Goal: Task Accomplishment & Management: Use online tool/utility

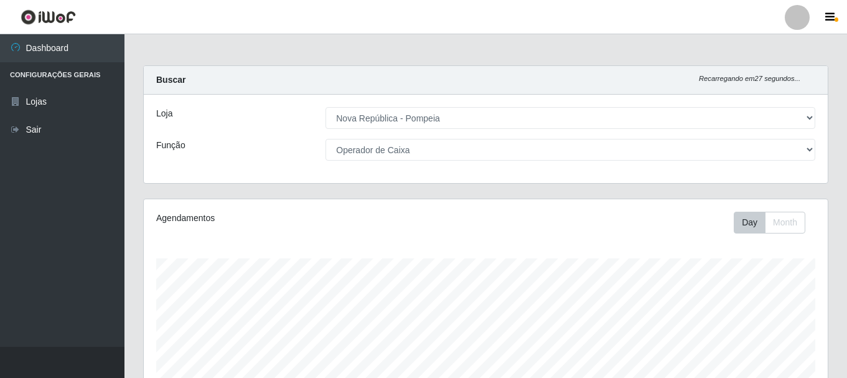
select select "64"
select select "22"
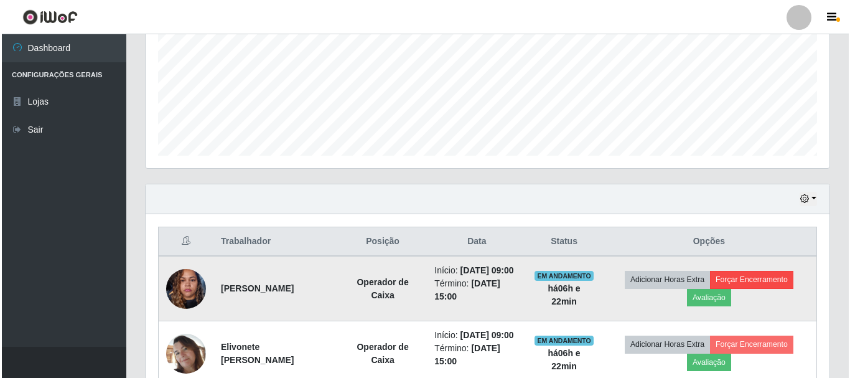
scroll to position [258, 684]
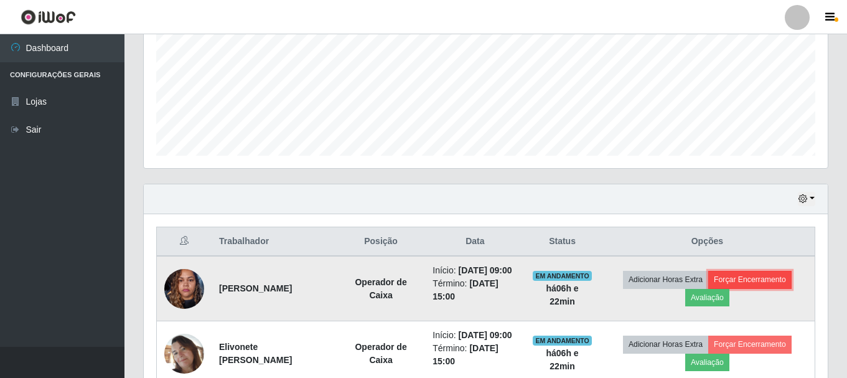
click at [784, 283] on button "Forçar Encerramento" at bounding box center [749, 279] width 83 height 17
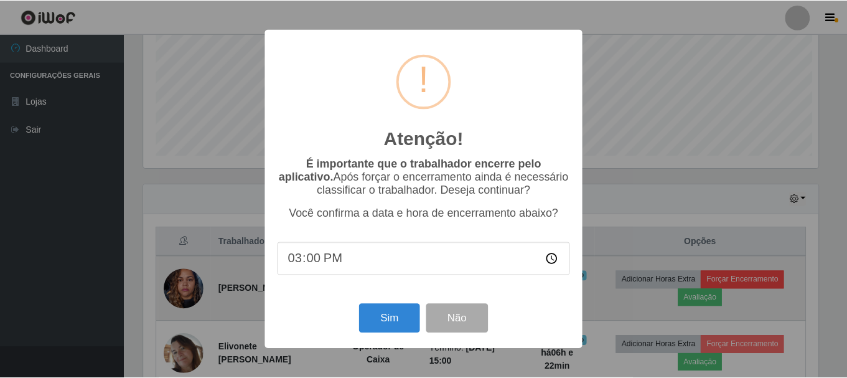
scroll to position [258, 678]
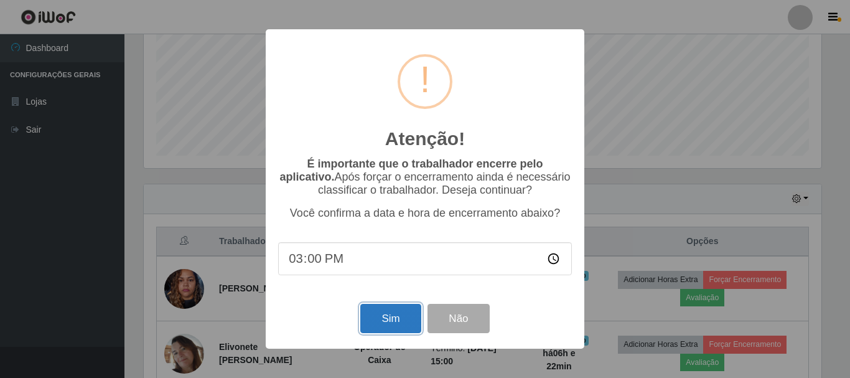
click at [394, 309] on button "Sim" at bounding box center [390, 318] width 60 height 29
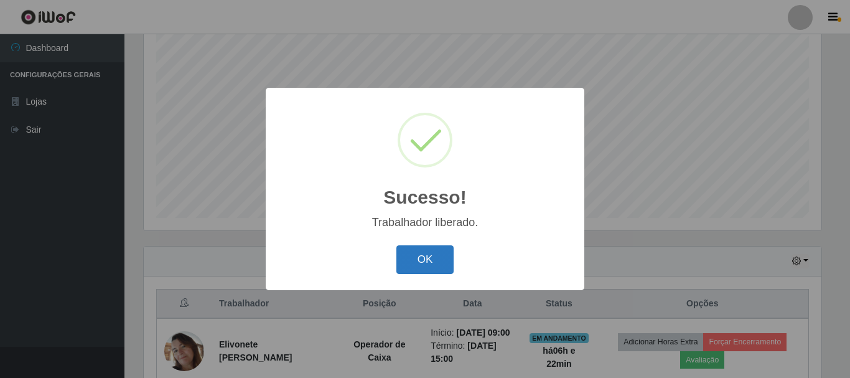
click at [401, 256] on button "OK" at bounding box center [426, 259] width 58 height 29
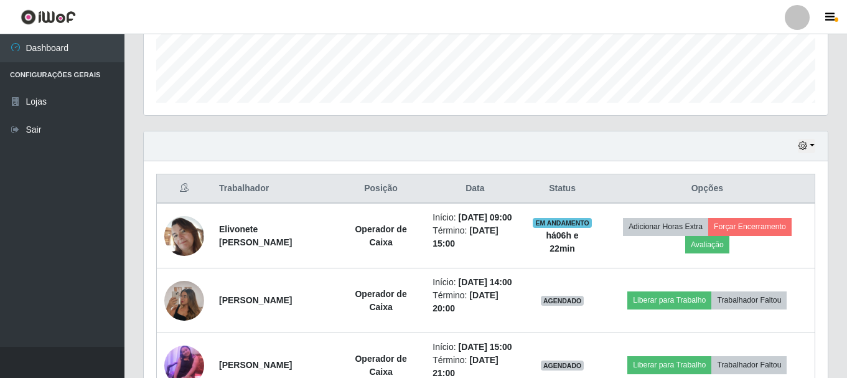
scroll to position [352, 0]
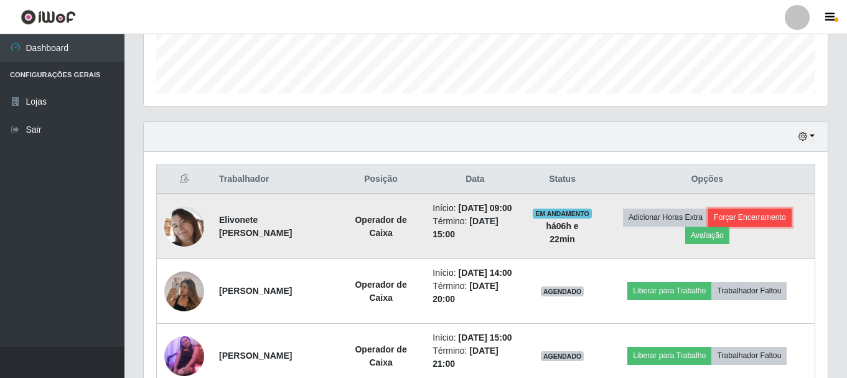
click at [751, 223] on button "Forçar Encerramento" at bounding box center [749, 217] width 83 height 17
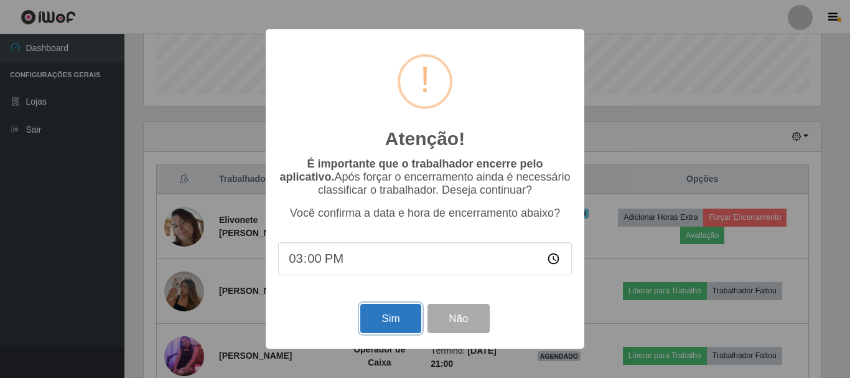
click at [388, 317] on button "Sim" at bounding box center [390, 318] width 60 height 29
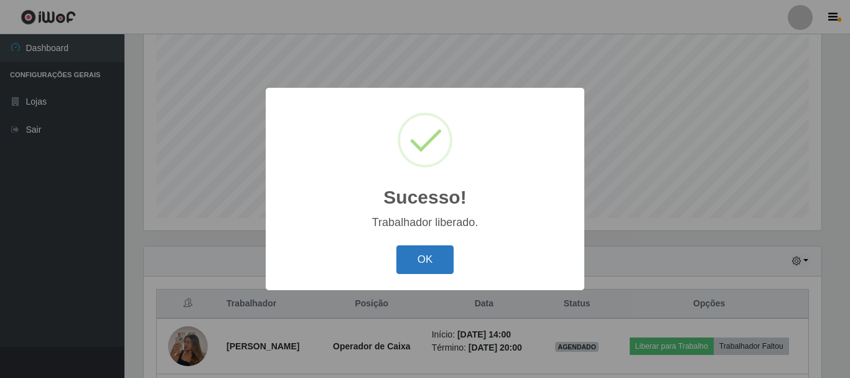
click at [421, 262] on button "OK" at bounding box center [426, 259] width 58 height 29
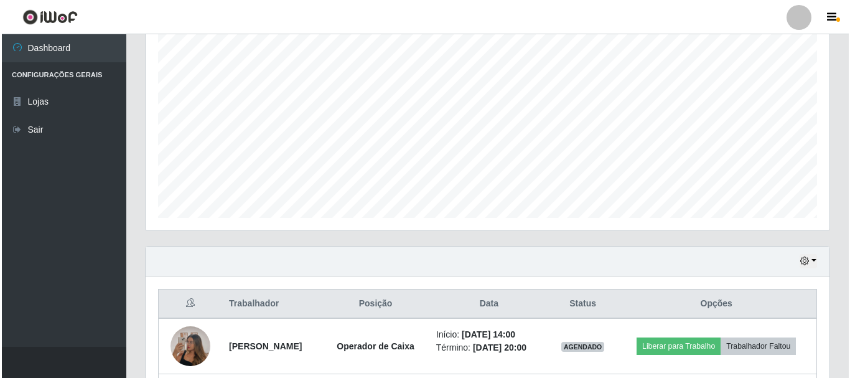
scroll to position [393, 0]
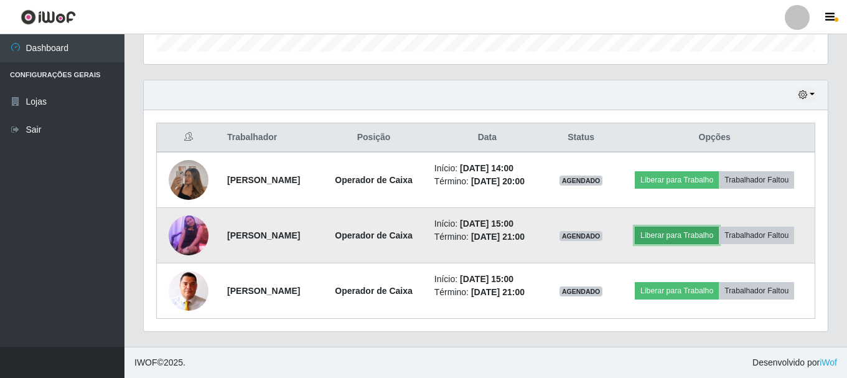
click at [673, 234] on button "Liberar para Trabalho" at bounding box center [677, 235] width 84 height 17
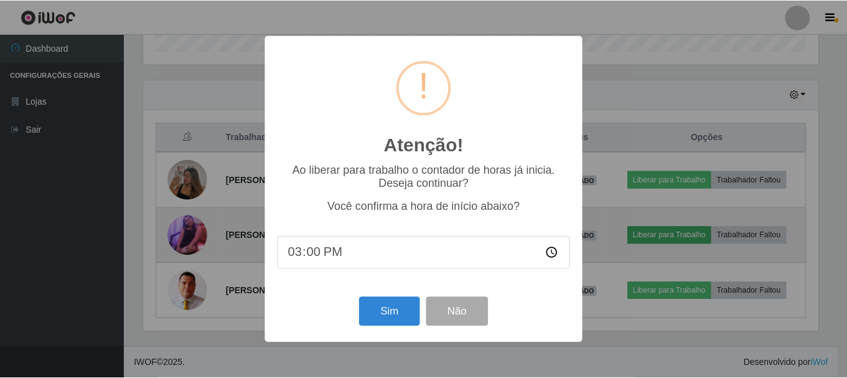
scroll to position [258, 678]
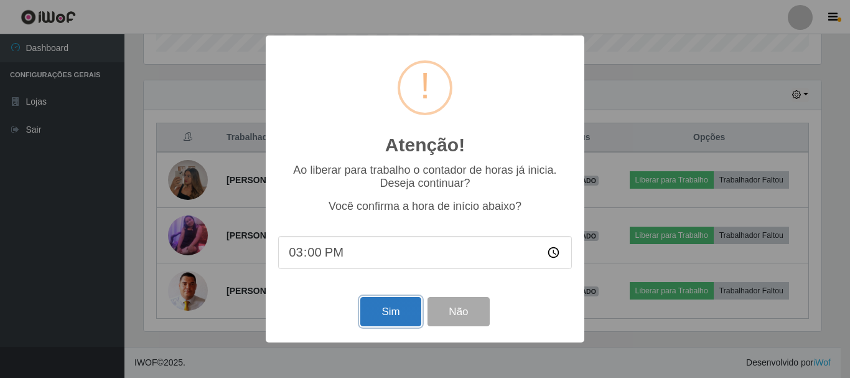
click at [395, 309] on button "Sim" at bounding box center [390, 311] width 60 height 29
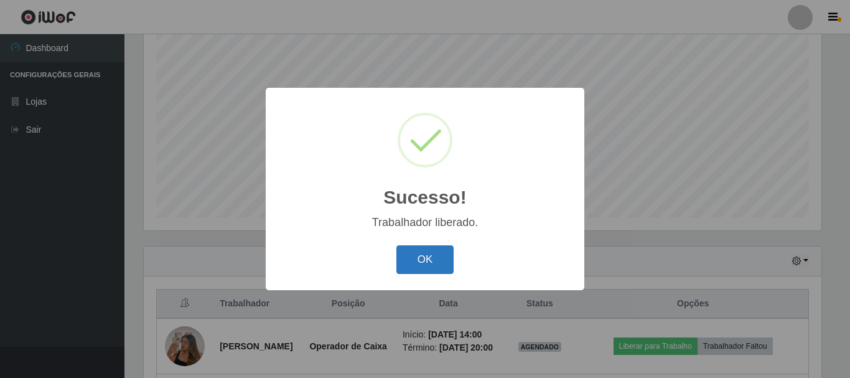
click at [437, 265] on button "OK" at bounding box center [426, 259] width 58 height 29
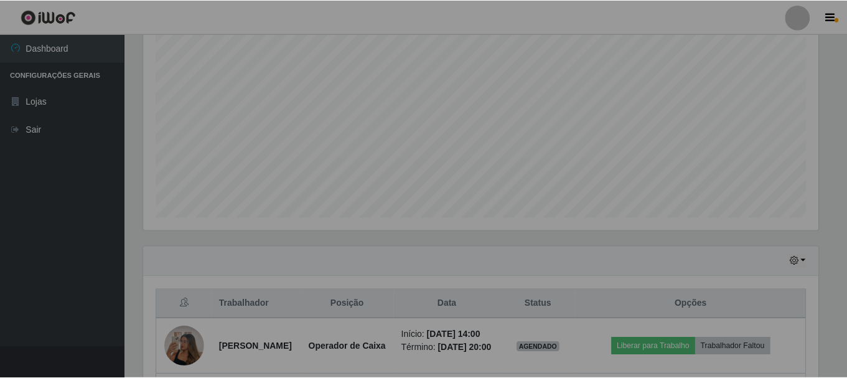
scroll to position [0, 0]
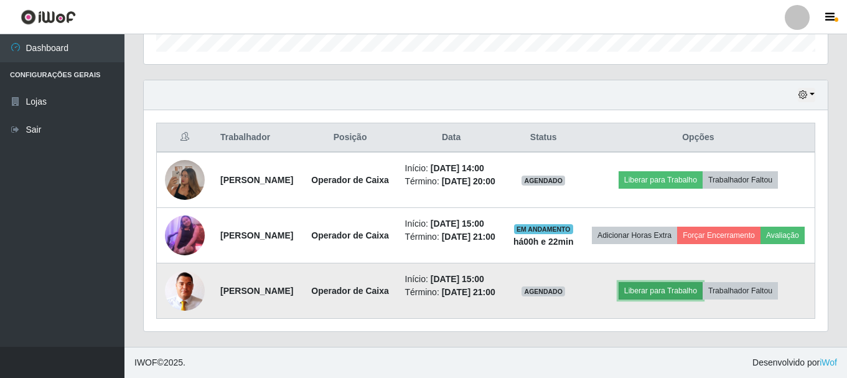
click at [663, 284] on button "Liberar para Trabalho" at bounding box center [661, 290] width 84 height 17
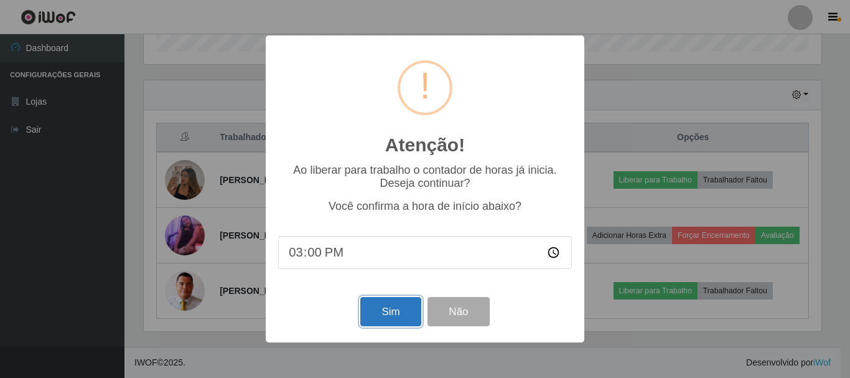
click at [371, 308] on button "Sim" at bounding box center [390, 311] width 60 height 29
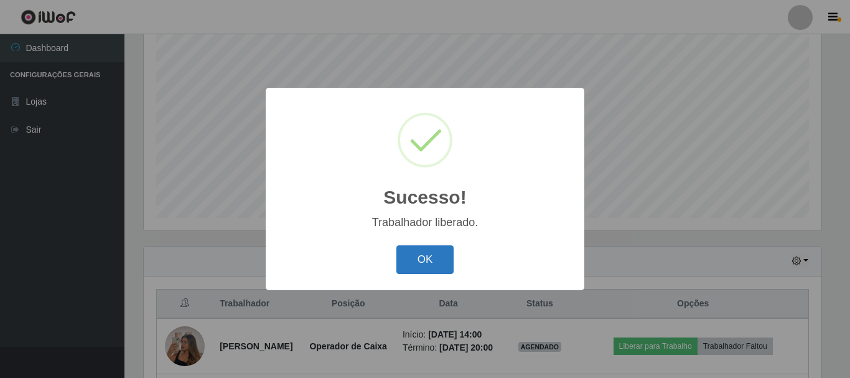
click at [429, 266] on button "OK" at bounding box center [426, 259] width 58 height 29
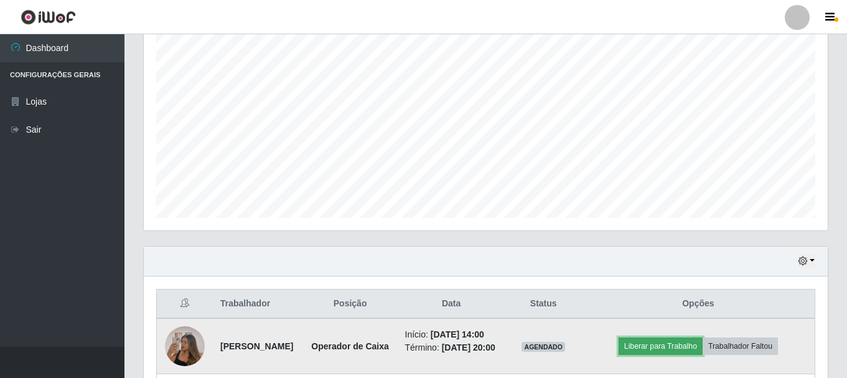
click at [661, 355] on button "Liberar para Trabalho" at bounding box center [661, 345] width 84 height 17
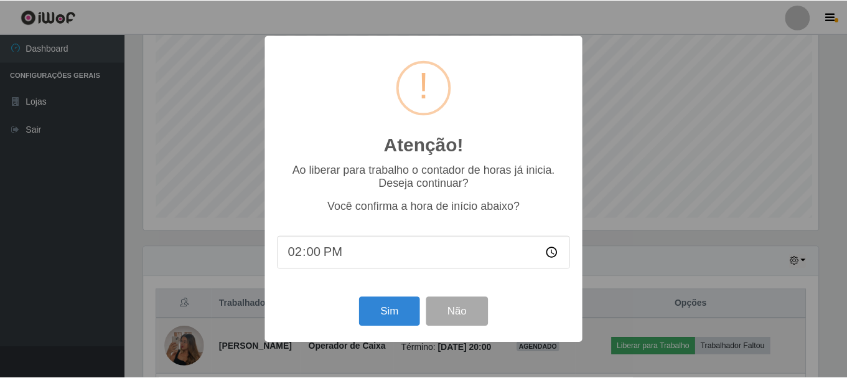
scroll to position [258, 678]
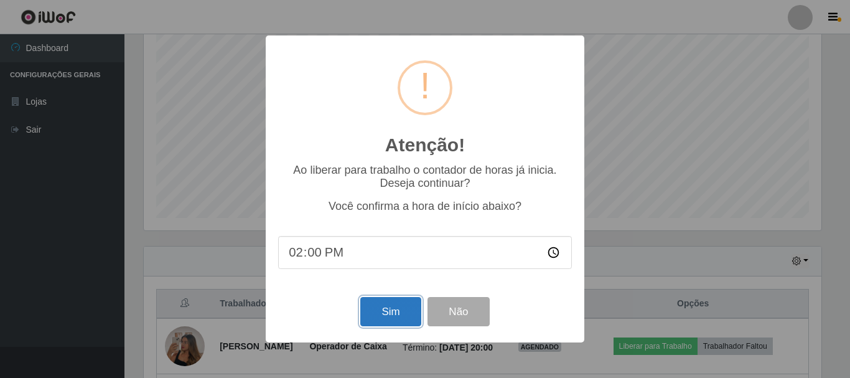
click at [399, 311] on button "Sim" at bounding box center [390, 311] width 60 height 29
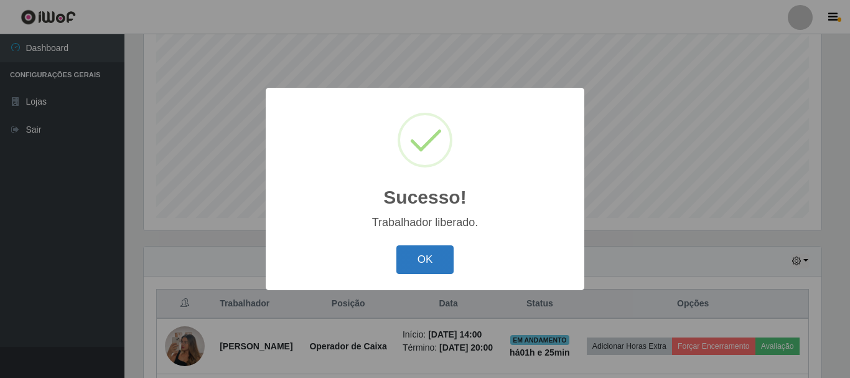
click at [421, 264] on button "OK" at bounding box center [426, 259] width 58 height 29
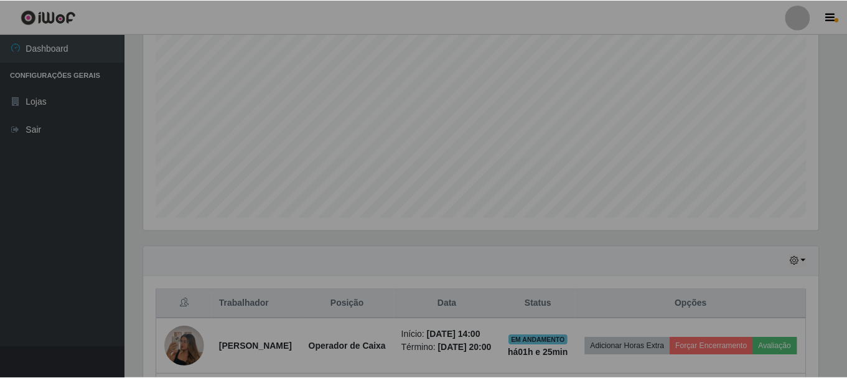
scroll to position [258, 684]
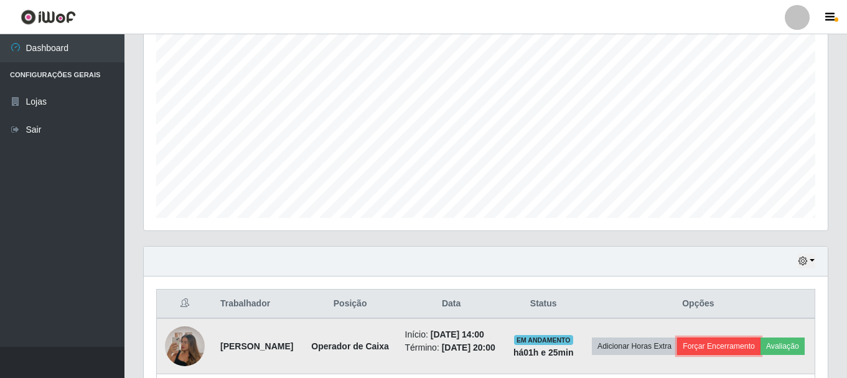
click at [761, 349] on button "Forçar Encerramento" at bounding box center [718, 345] width 83 height 17
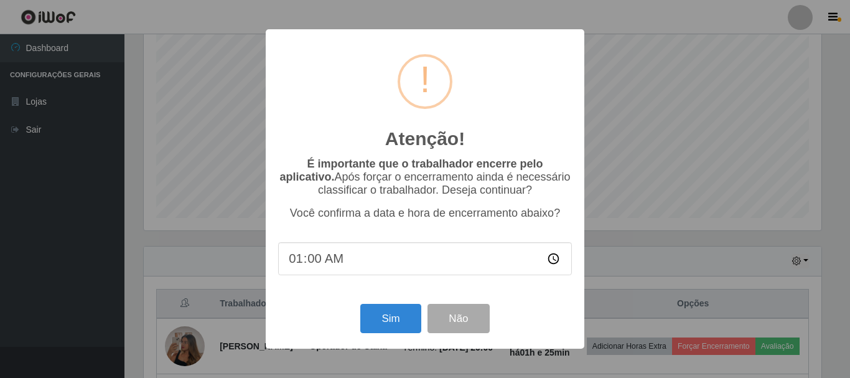
type input "14:00"
click at [402, 325] on button "Sim" at bounding box center [390, 318] width 60 height 29
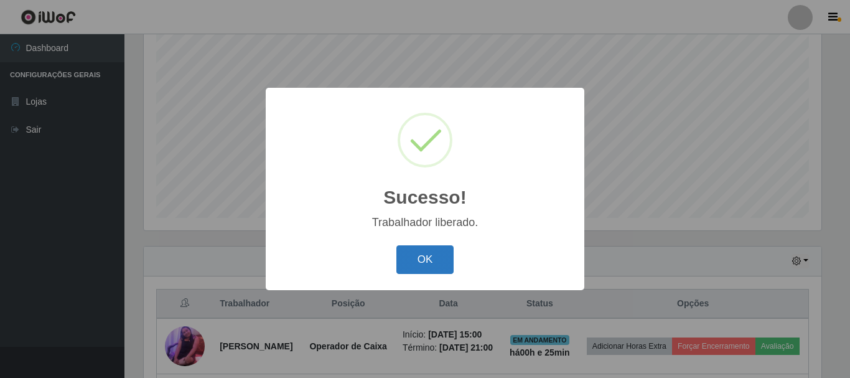
click at [436, 258] on button "OK" at bounding box center [426, 259] width 58 height 29
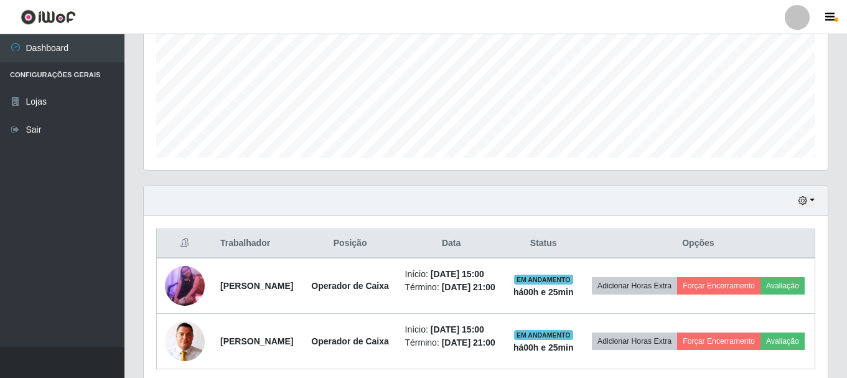
scroll to position [357, 0]
